Goal: Transaction & Acquisition: Book appointment/travel/reservation

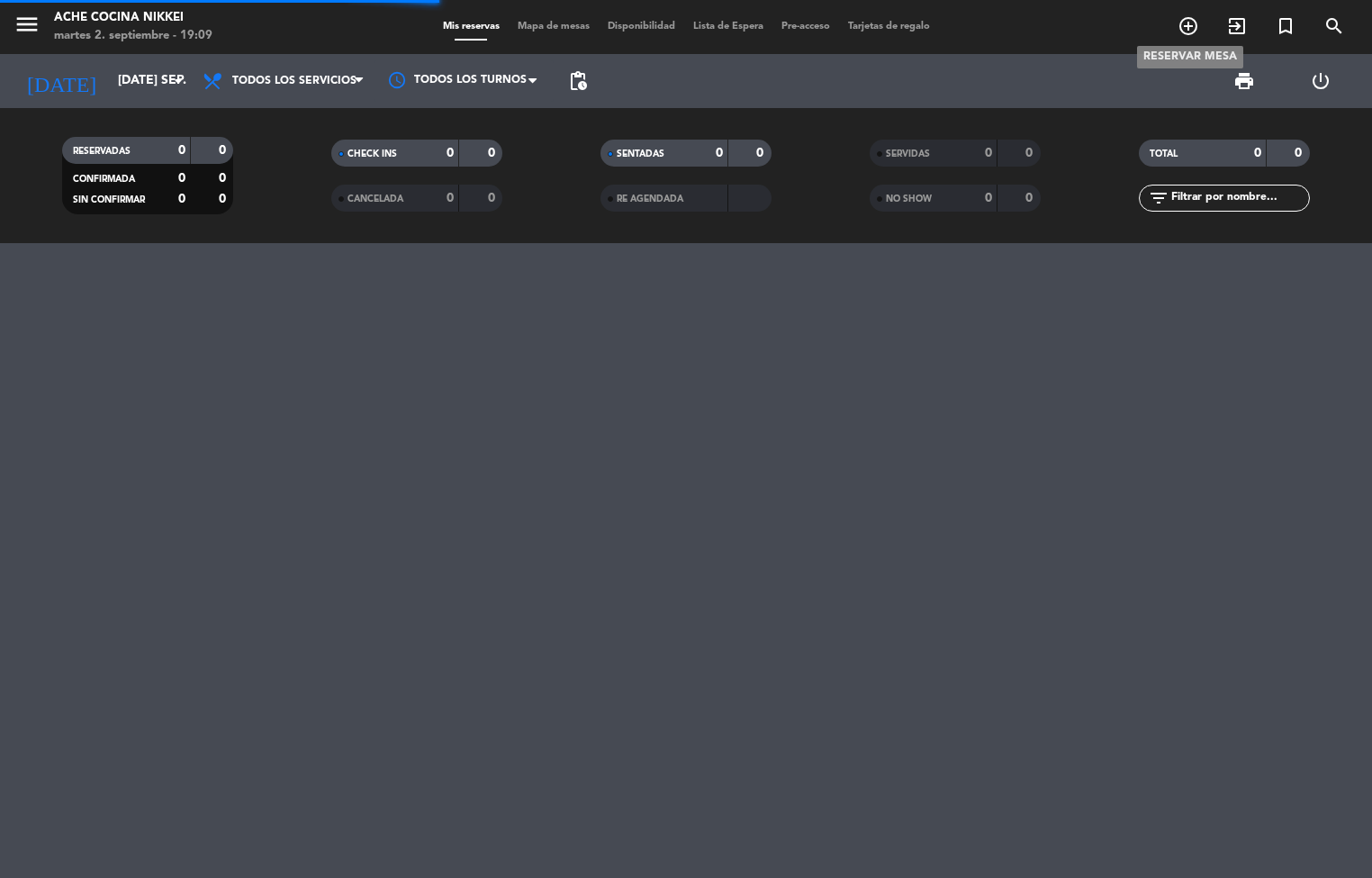
click at [1187, 23] on icon "add_circle_outline" at bounding box center [1189, 26] width 22 height 22
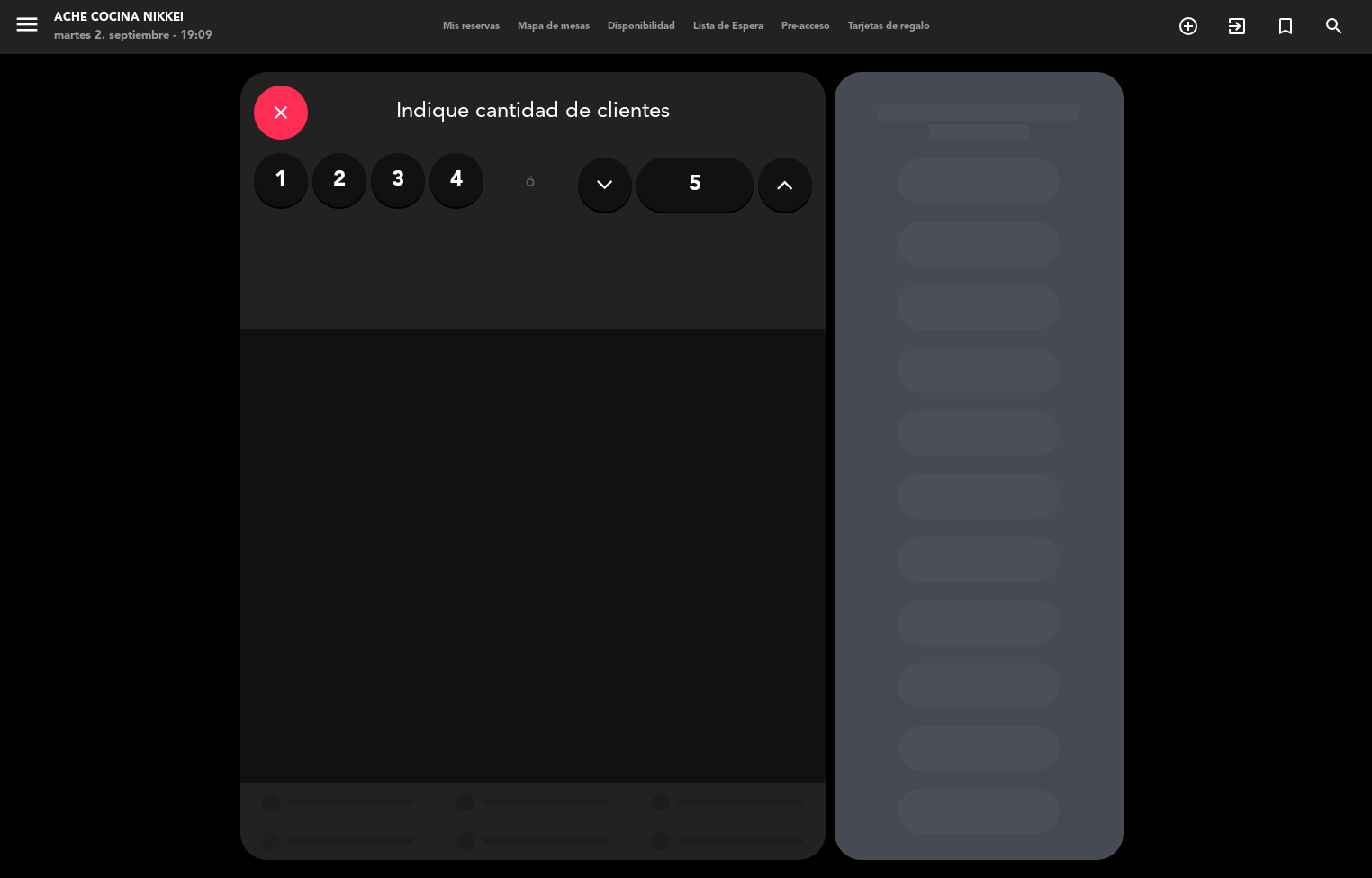
click at [454, 156] on label "4" at bounding box center [457, 180] width 54 height 54
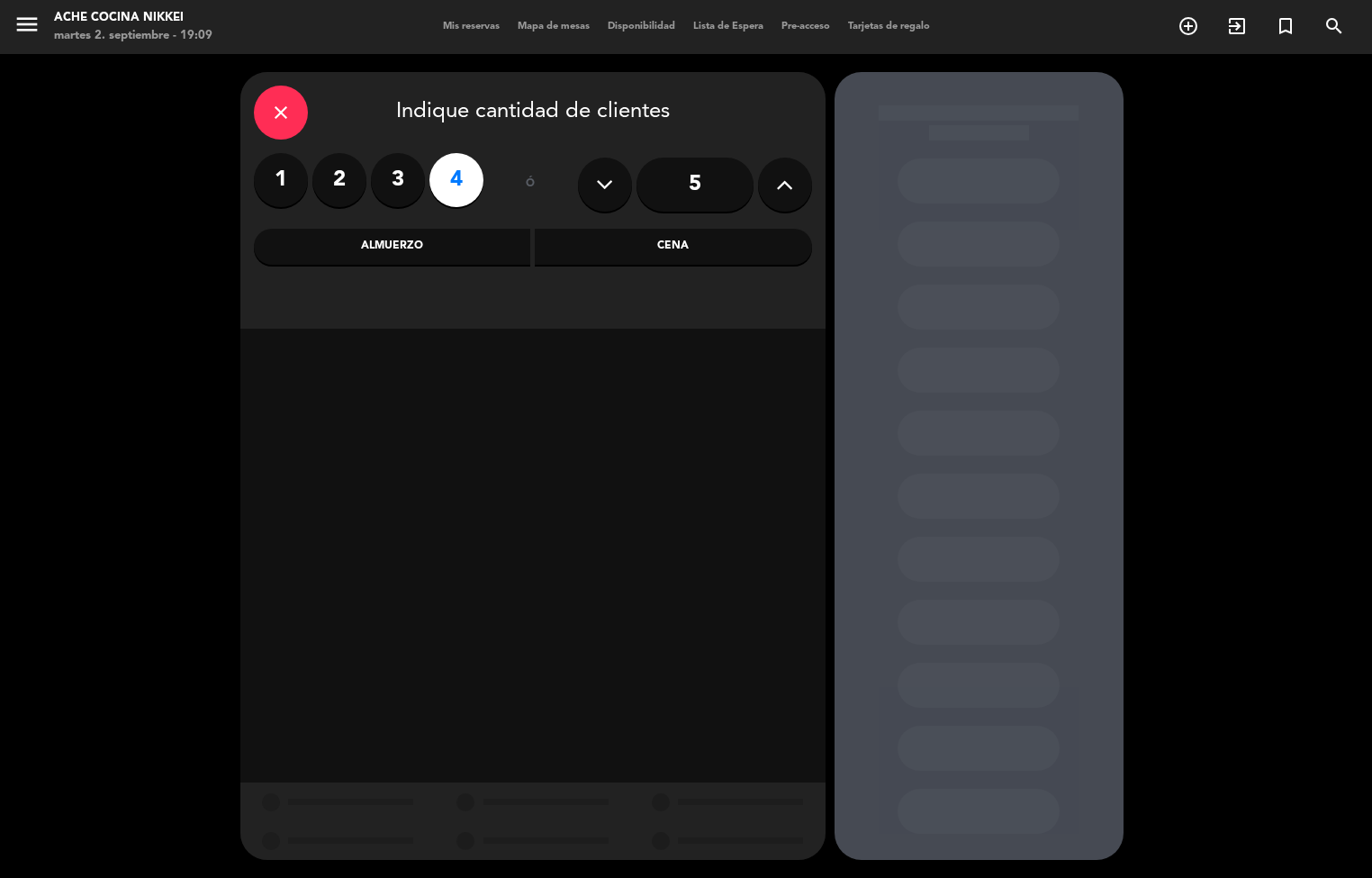
click at [646, 238] on div "Cena" at bounding box center [673, 246] width 277 height 36
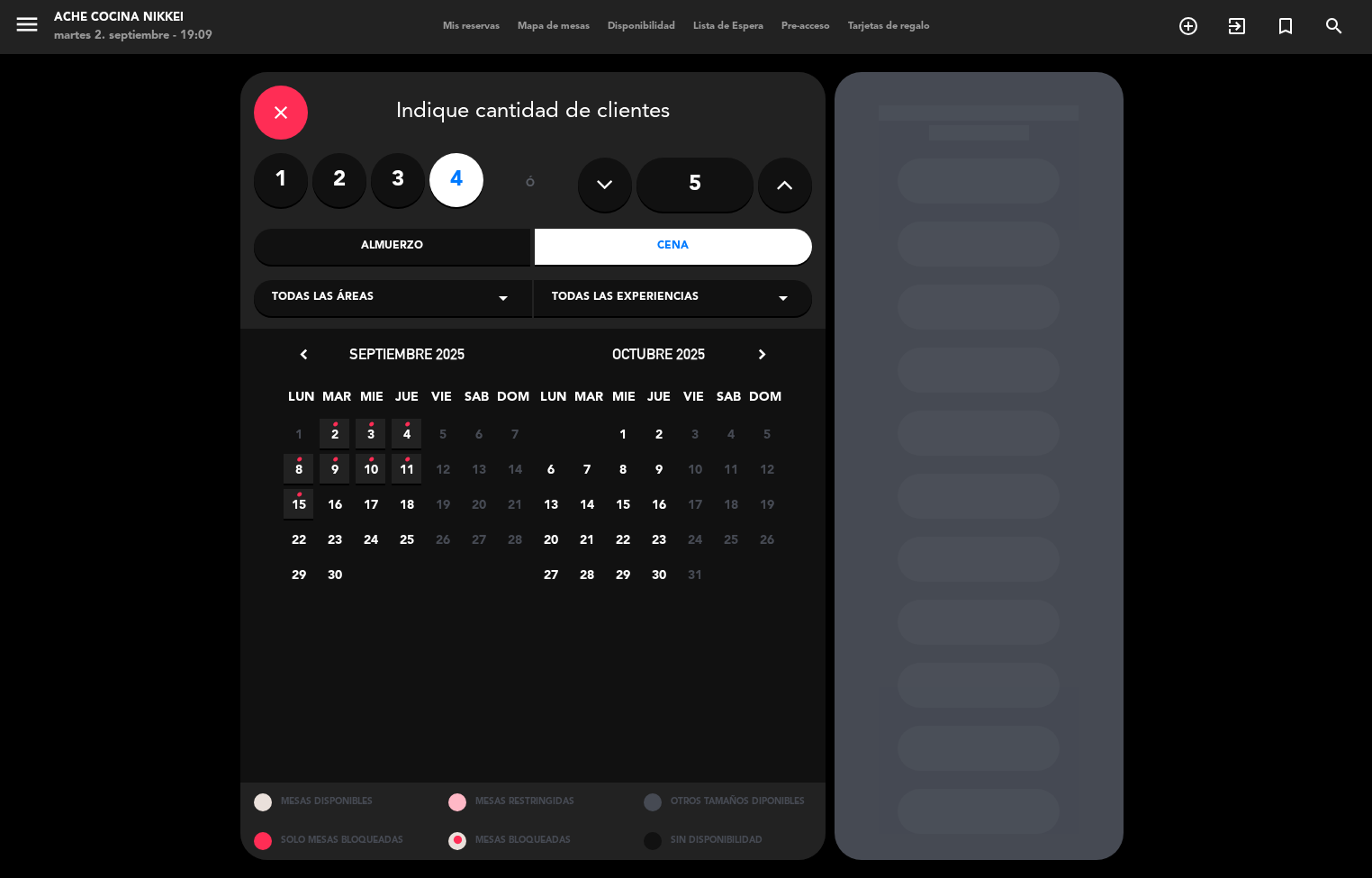
click at [298, 468] on icon "•" at bounding box center [298, 459] width 6 height 29
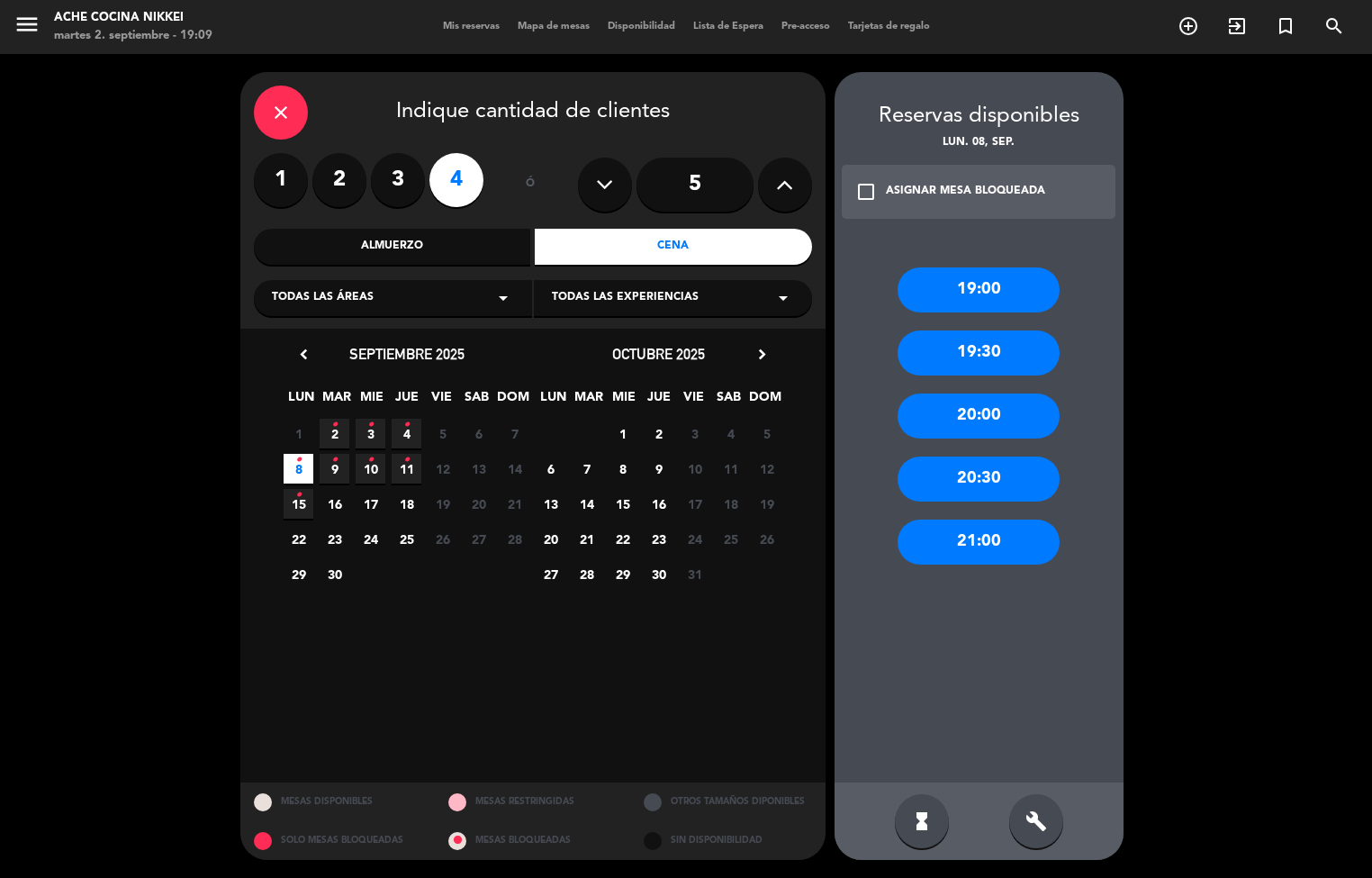
click at [1010, 352] on div "19:30" at bounding box center [978, 352] width 163 height 45
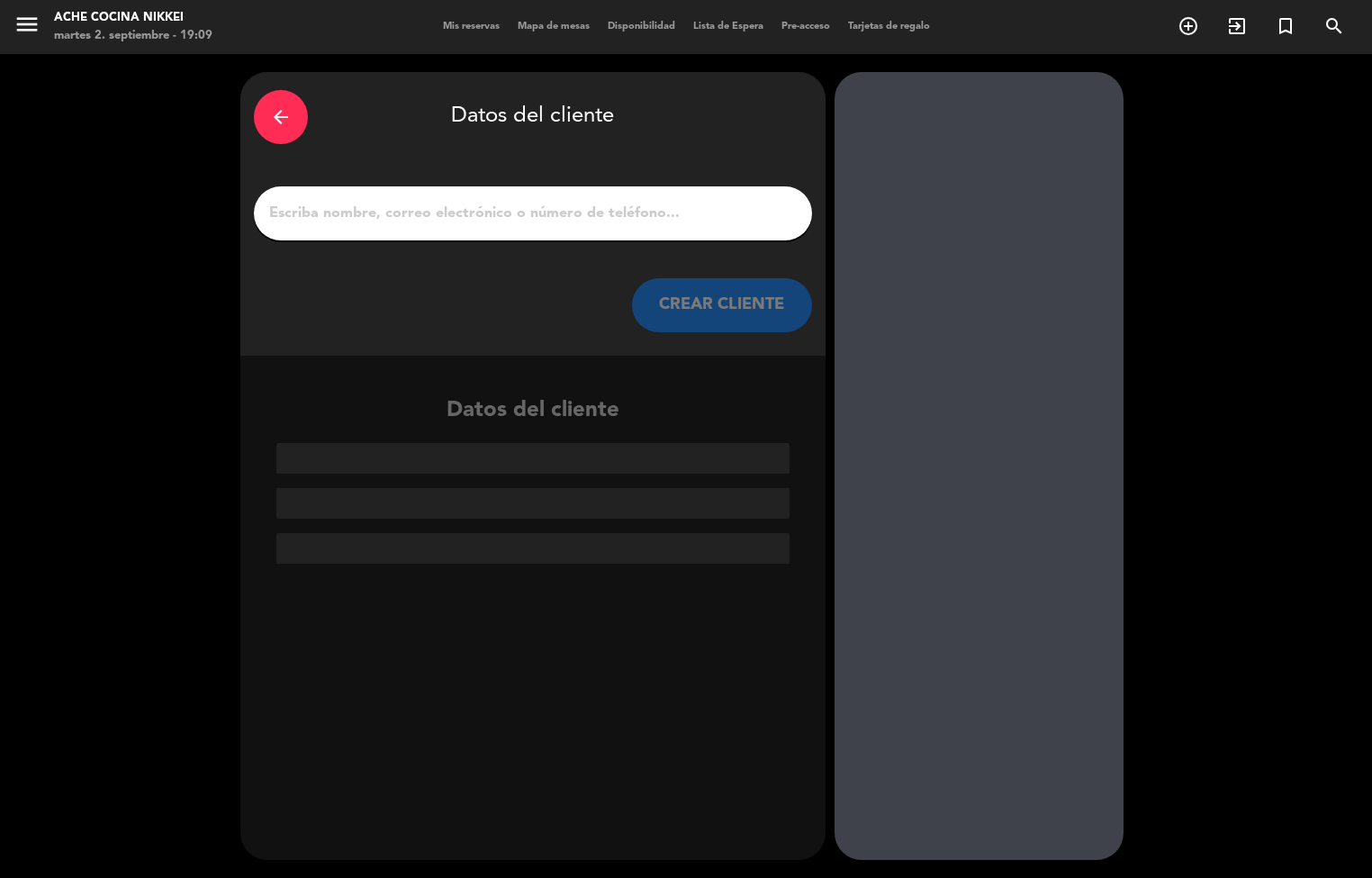
click at [305, 208] on input "1" at bounding box center [532, 212] width 531 height 25
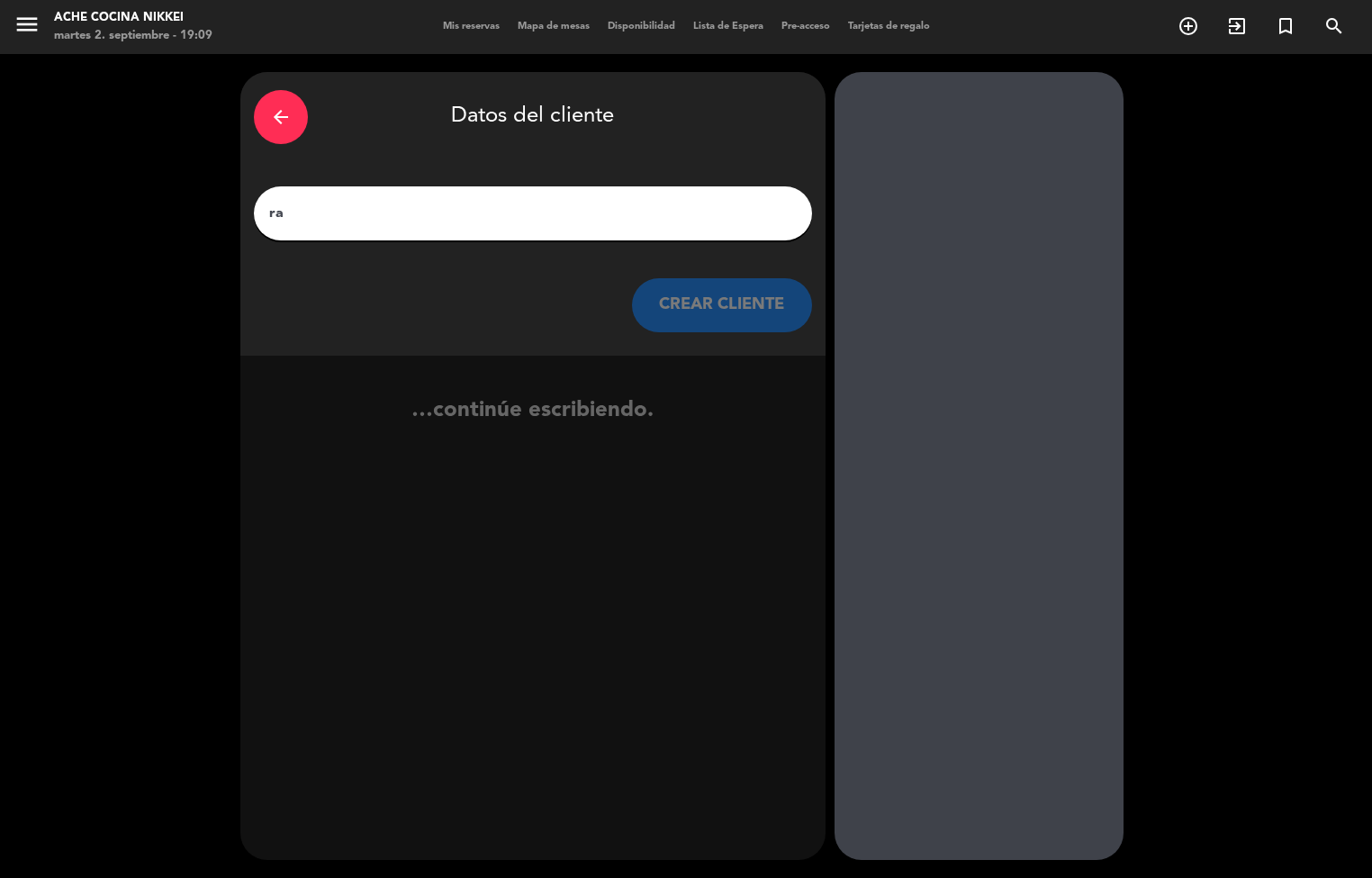
type input "r"
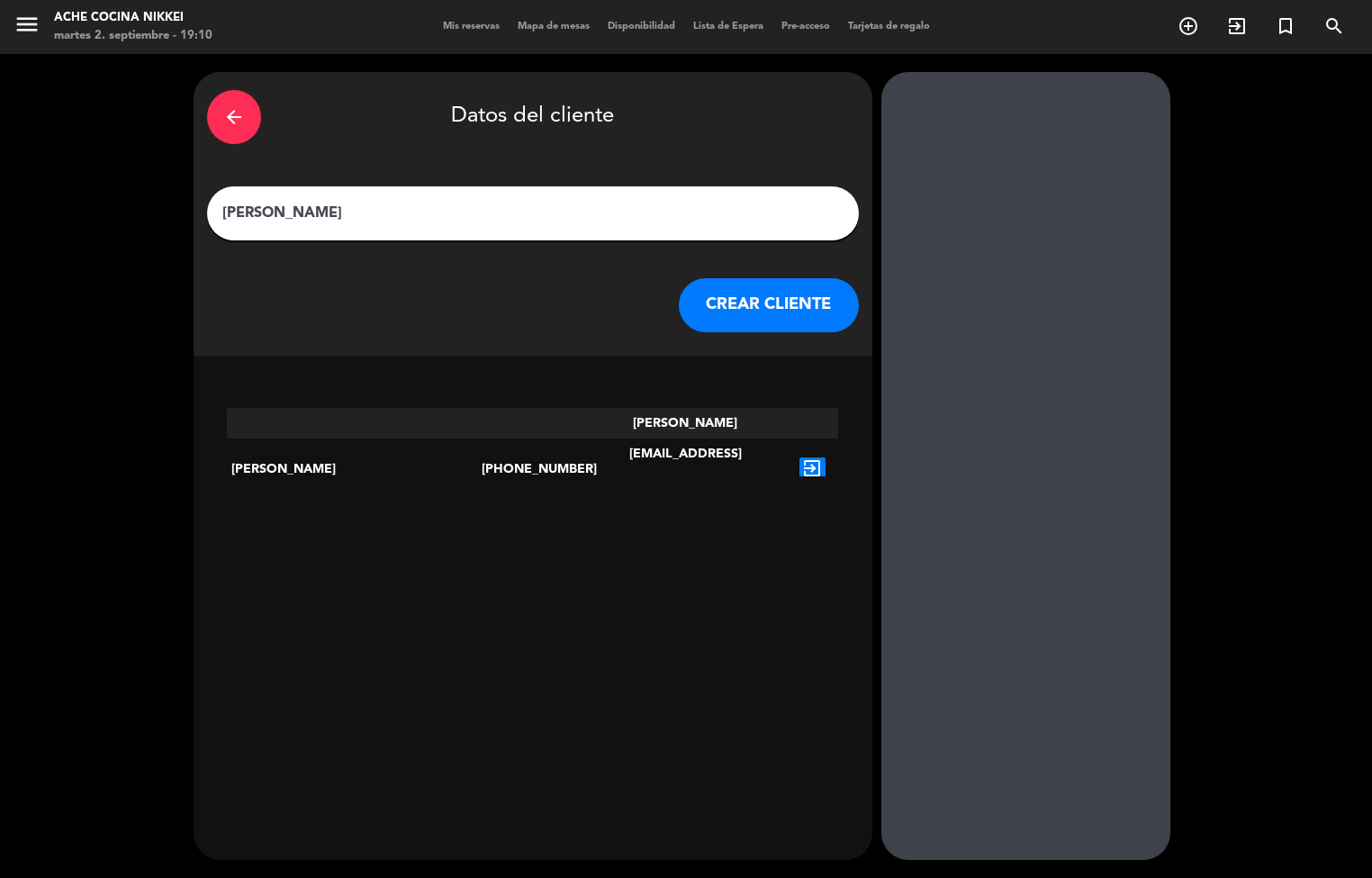
type input "[PERSON_NAME]"
click at [695, 287] on button "CREAR CLIENTE" at bounding box center [769, 305] width 180 height 54
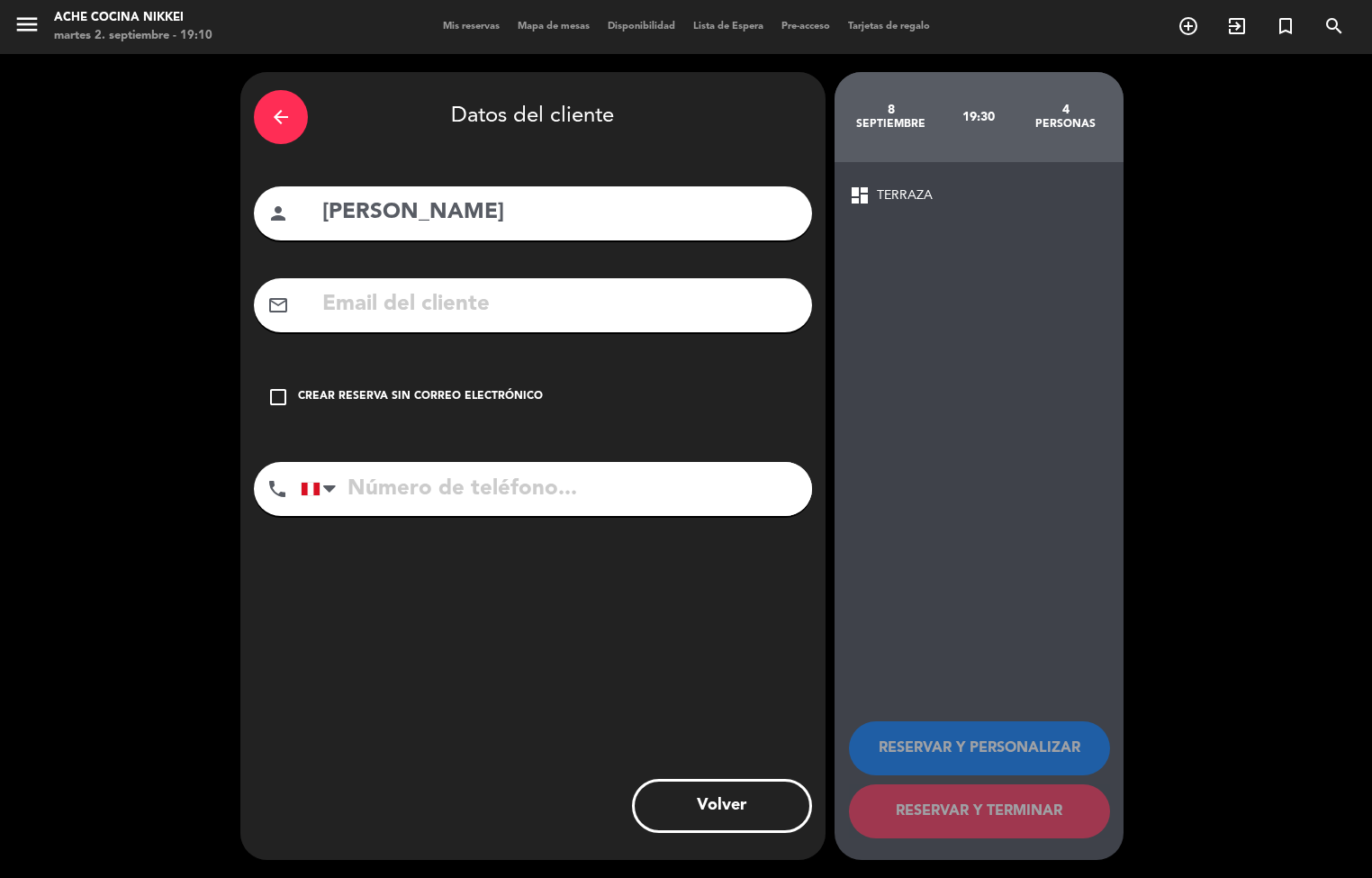
drag, startPoint x: 282, startPoint y: 393, endPoint x: 479, endPoint y: 500, distance: 224.2
click at [282, 396] on icon "check_box_outline_blank" at bounding box center [278, 397] width 22 height 22
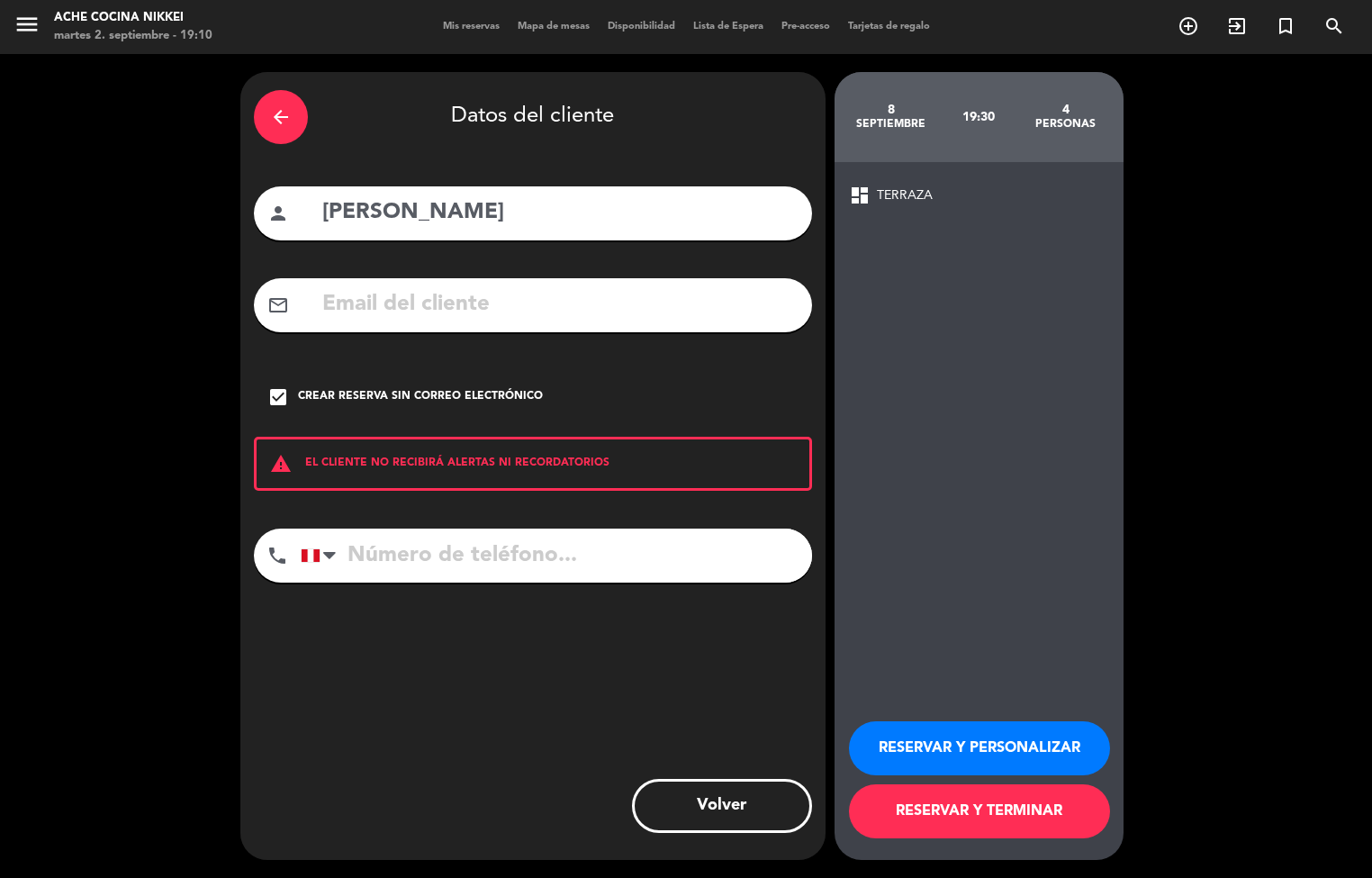
click at [972, 735] on button "RESERVAR Y PERSONALIZAR" at bounding box center [980, 747] width 261 height 54
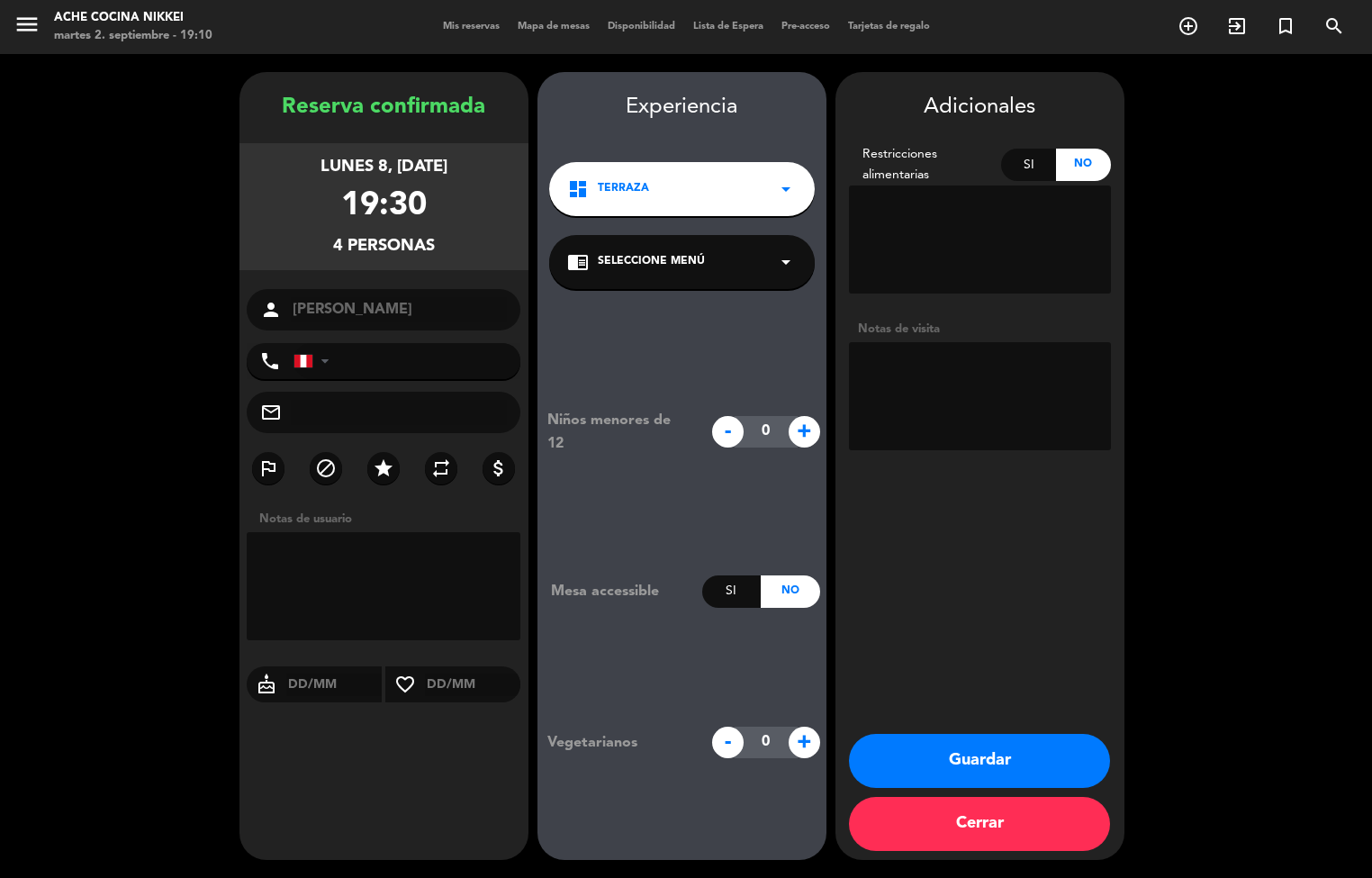
click at [1024, 756] on button "Guardar" at bounding box center [980, 760] width 261 height 54
